Goal: Navigation & Orientation: Find specific page/section

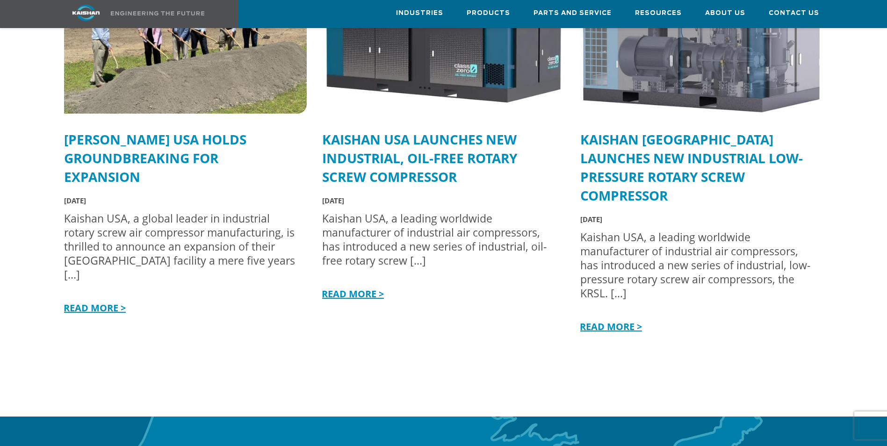
scroll to position [2013, 0]
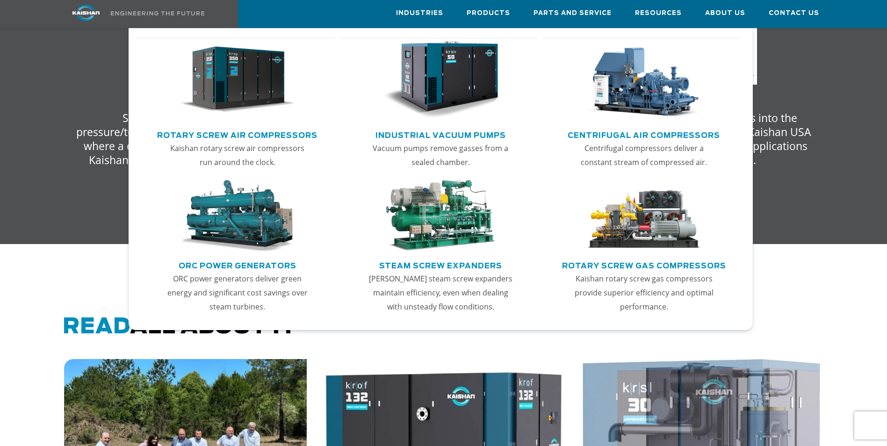
click at [246, 132] on link "Rotary Screw Air Compressors" at bounding box center [237, 134] width 160 height 14
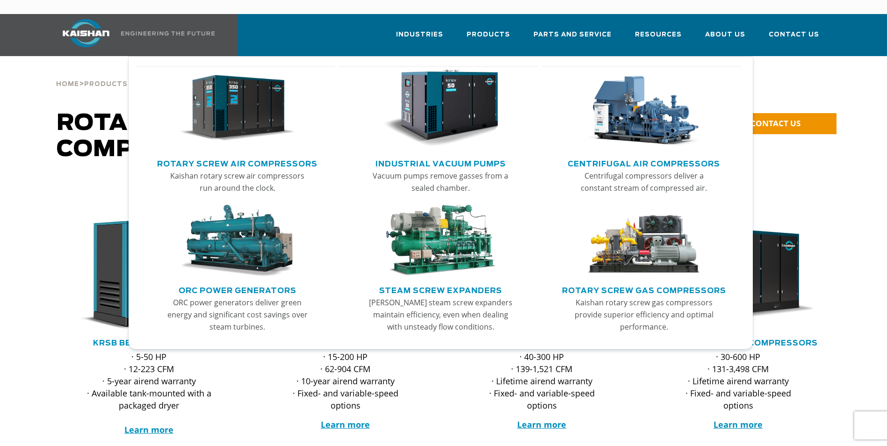
click at [630, 282] on link "Rotary Screw Gas Compressors" at bounding box center [644, 289] width 164 height 14
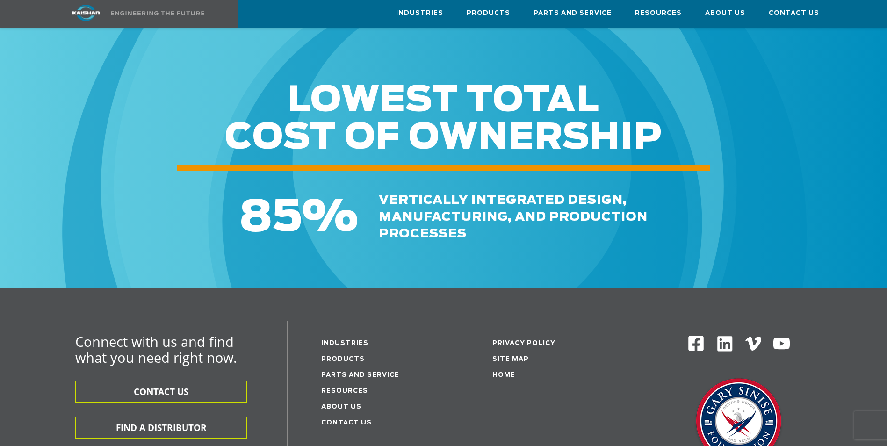
scroll to position [1773, 0]
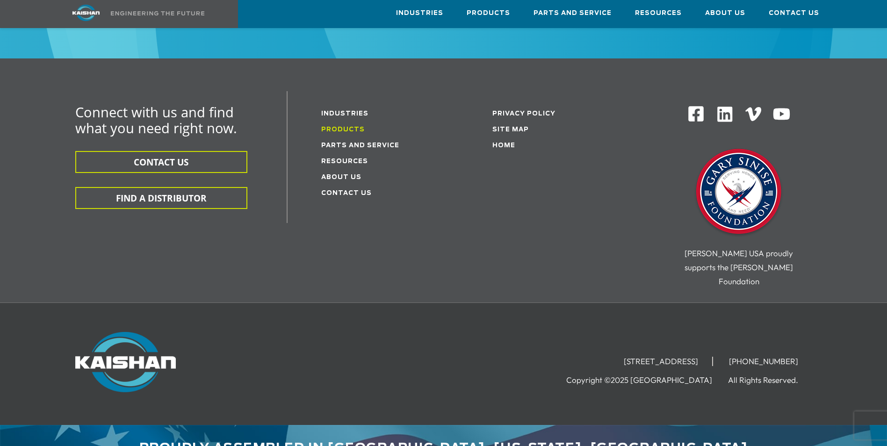
click at [343, 127] on link "Products" at bounding box center [342, 130] width 43 height 6
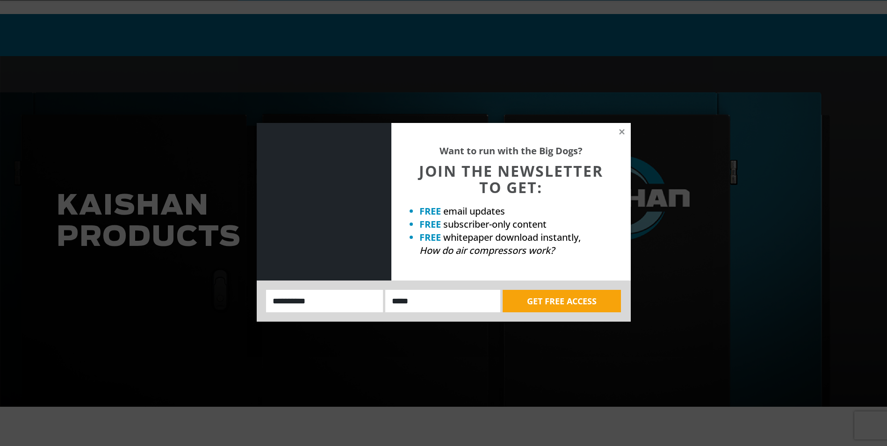
scroll to position [374, 0]
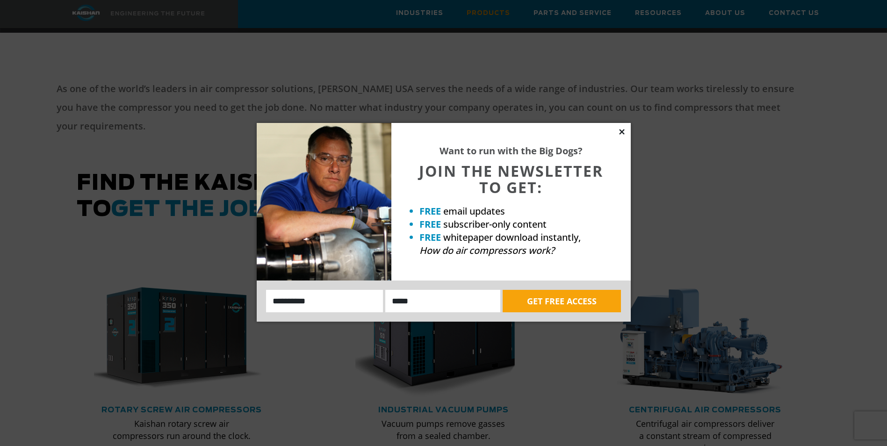
click at [624, 131] on icon at bounding box center [622, 132] width 8 height 8
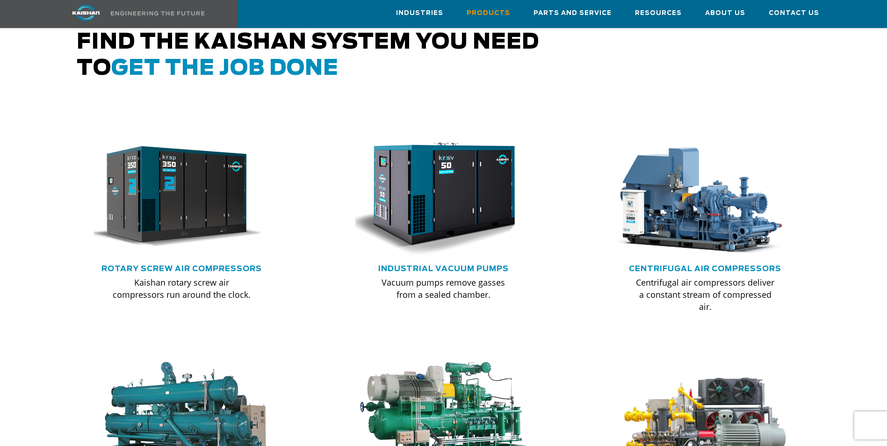
scroll to position [140, 0]
